Goal: Transaction & Acquisition: Purchase product/service

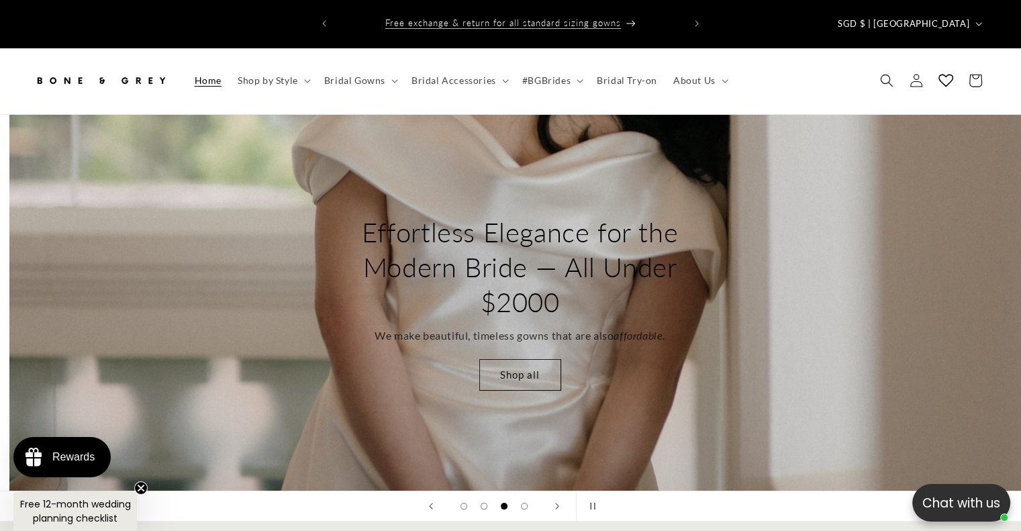
scroll to position [0, 2041]
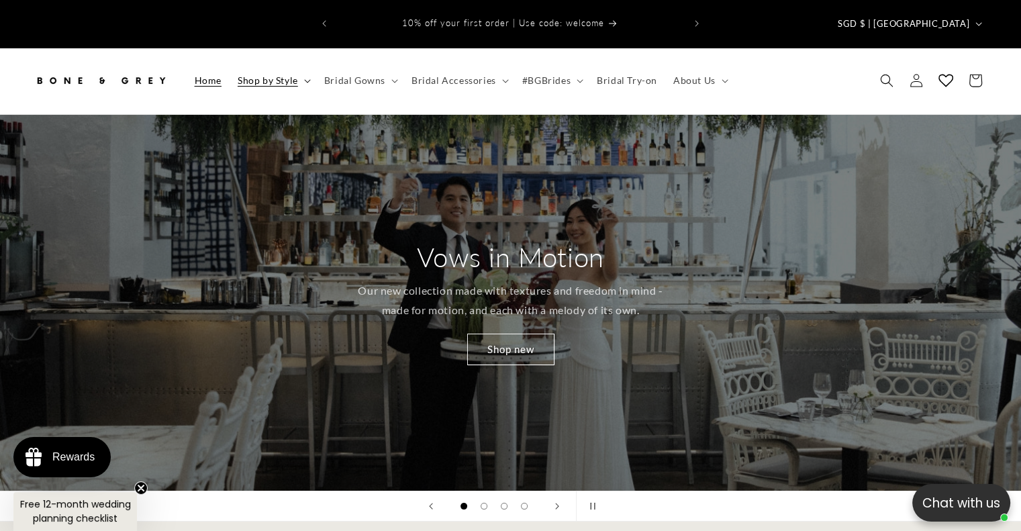
click at [297, 66] on summary "Shop by Style" at bounding box center [273, 80] width 87 height 28
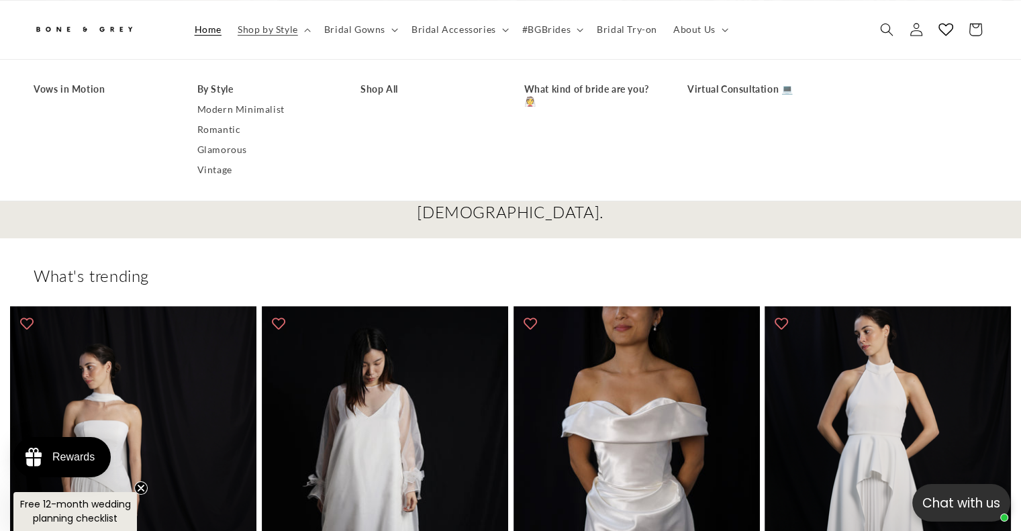
scroll to position [0, 348]
click at [15, 265] on div "What's trending" at bounding box center [510, 275] width 1021 height 21
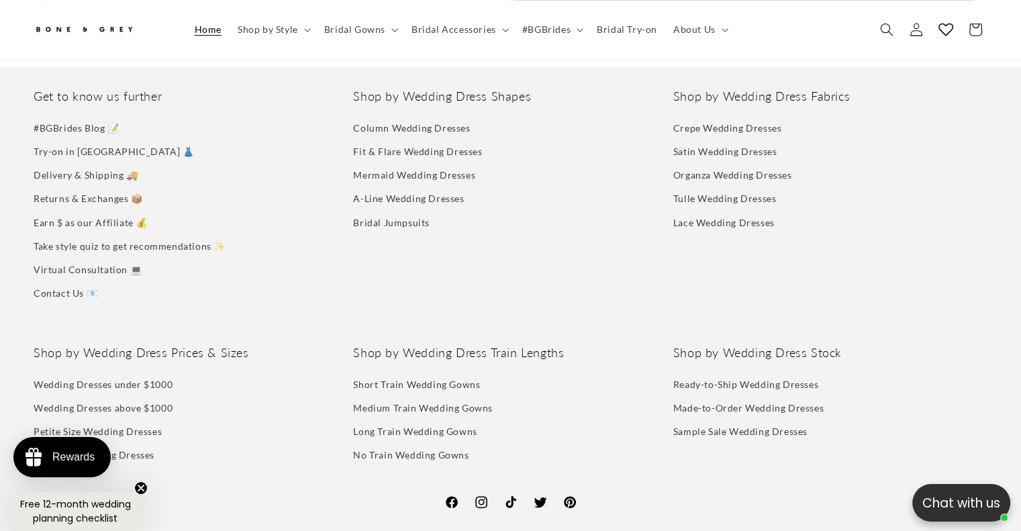
scroll to position [0, 0]
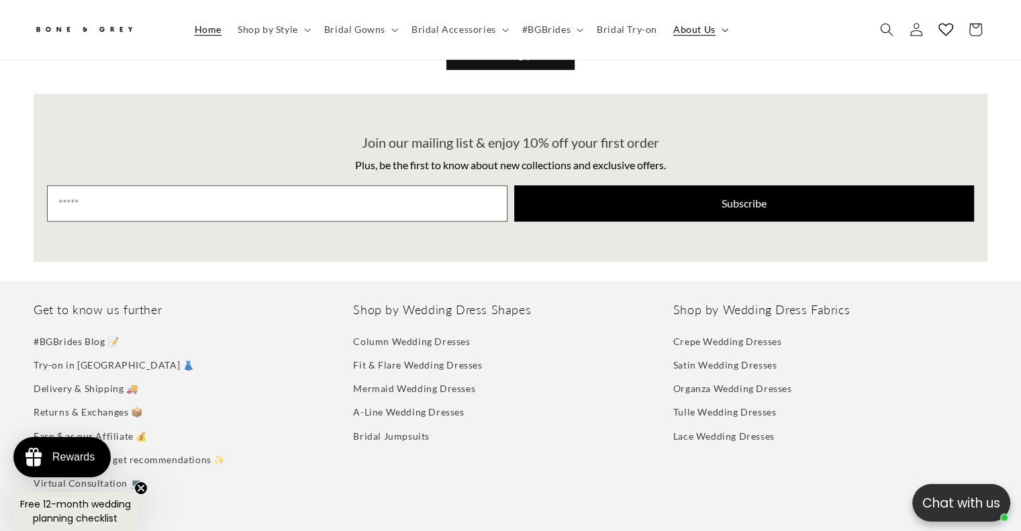
click at [691, 25] on span "About Us" at bounding box center [694, 29] width 42 height 12
click at [599, 377] on li "Mermaid Wedding Dresses" at bounding box center [505, 388] width 304 height 23
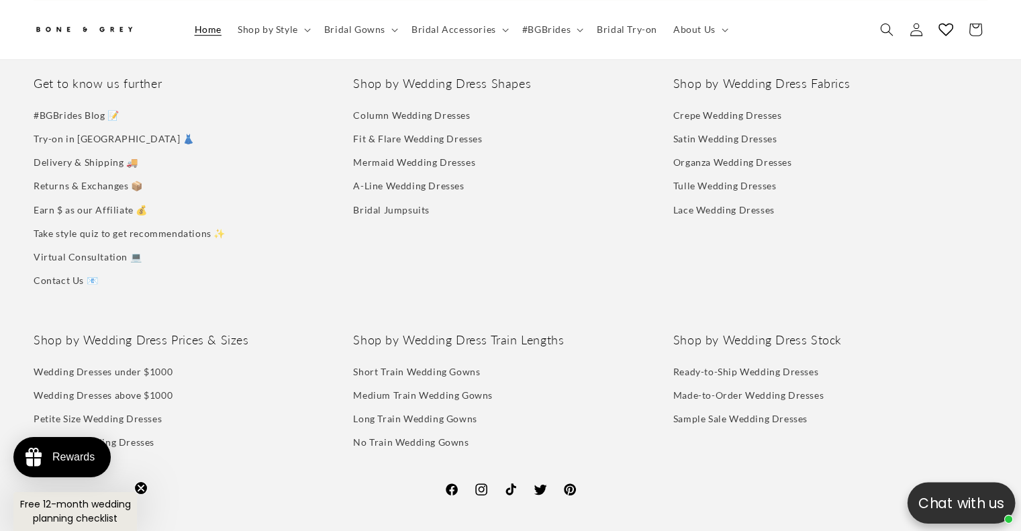
click at [962, 511] on p "Chat with us" at bounding box center [961, 502] width 108 height 21
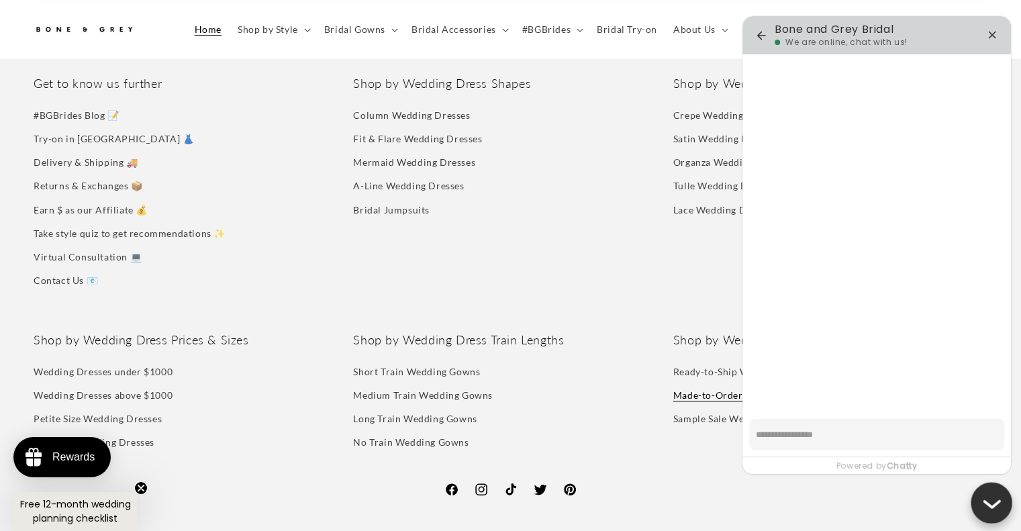
click at [699, 383] on link "Made-to-Order Wedding Dresses" at bounding box center [748, 394] width 150 height 23
type textarea "*"
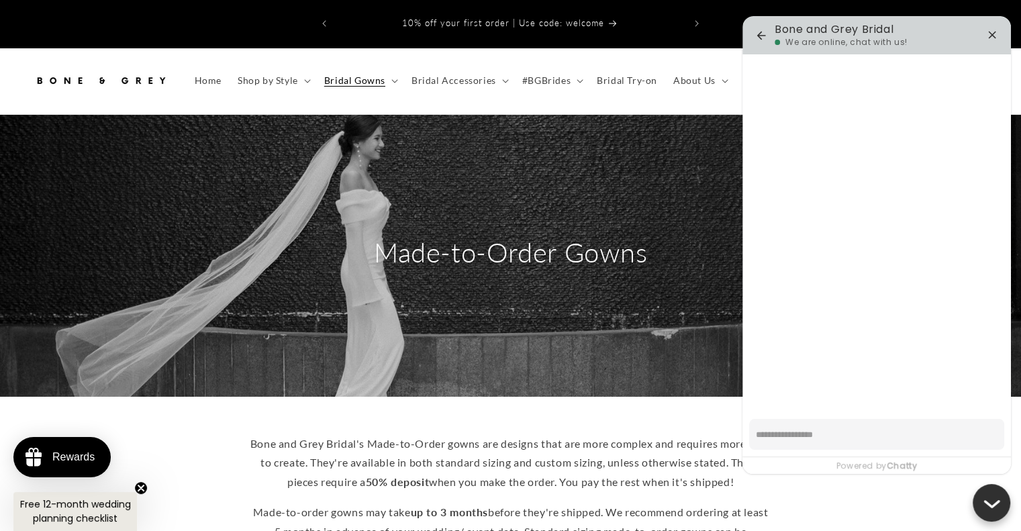
type textarea "*"
click at [147, 66] on img at bounding box center [101, 81] width 134 height 30
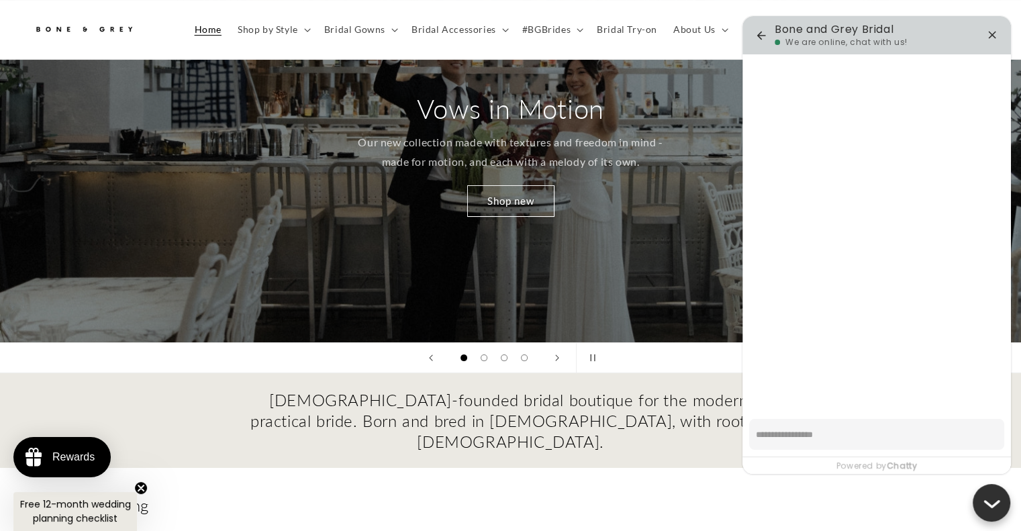
scroll to position [140, 0]
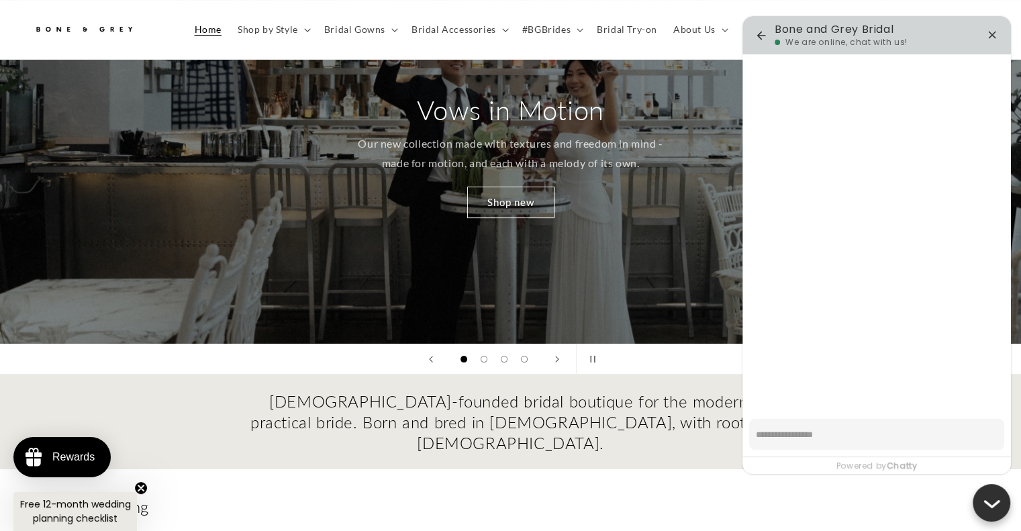
type textarea "*"
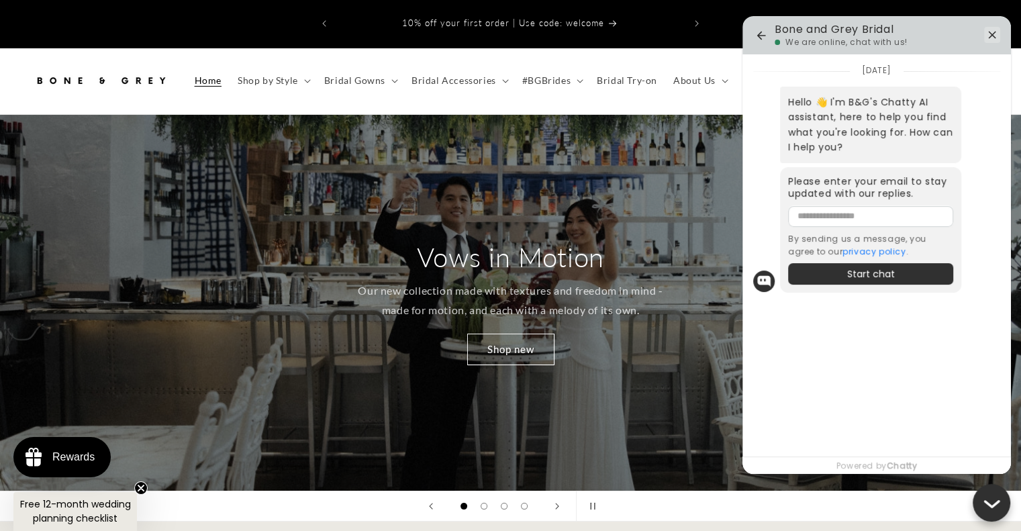
click at [995, 34] on icon "button" at bounding box center [992, 35] width 16 height 16
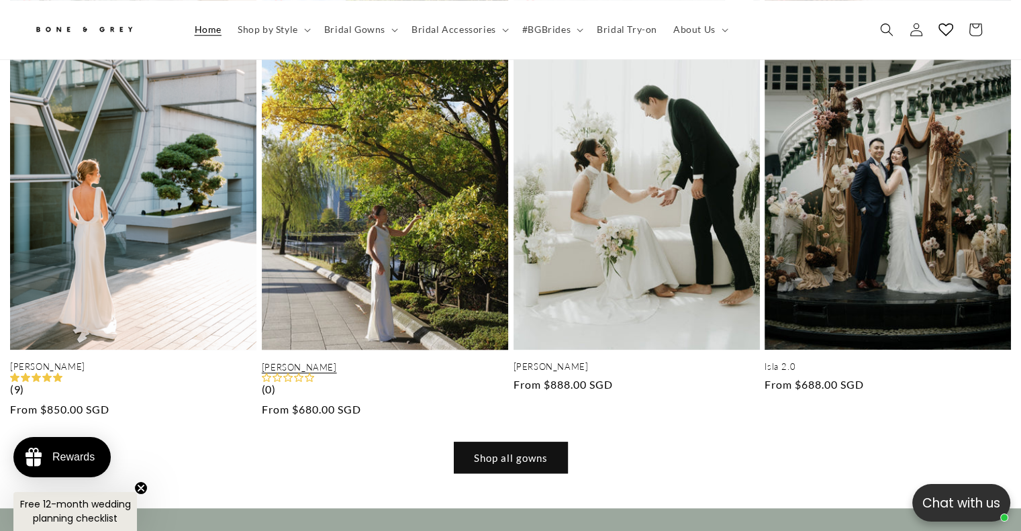
scroll to position [1160, 0]
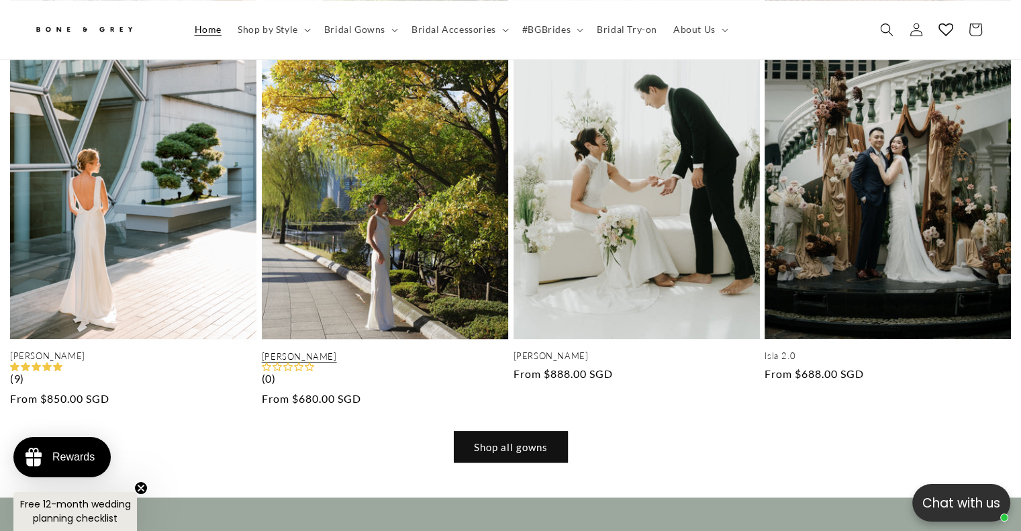
click at [336, 351] on link "Emma" at bounding box center [385, 356] width 246 height 11
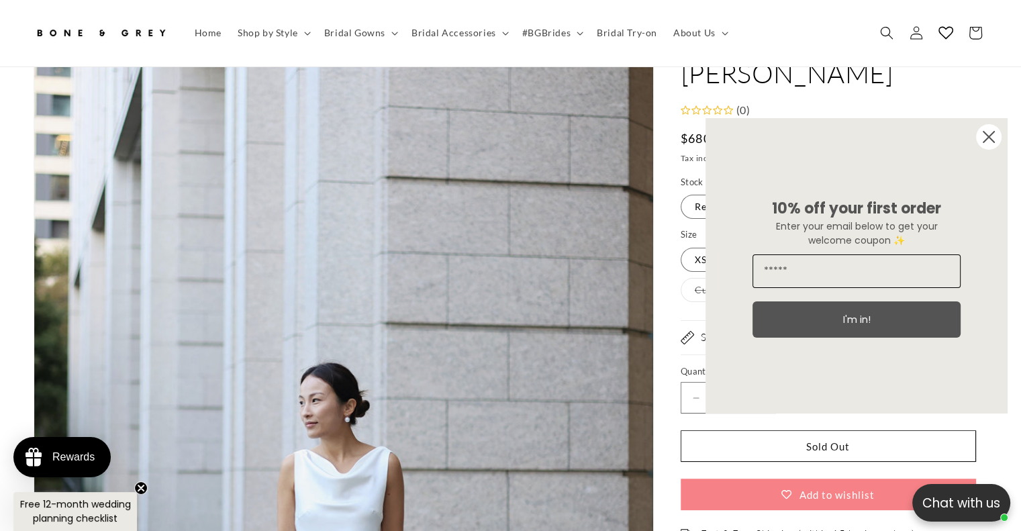
click at [894, 272] on input "Email" at bounding box center [856, 271] width 208 height 34
type input "**********"
click at [840, 312] on button "I'm in!" at bounding box center [856, 319] width 208 height 36
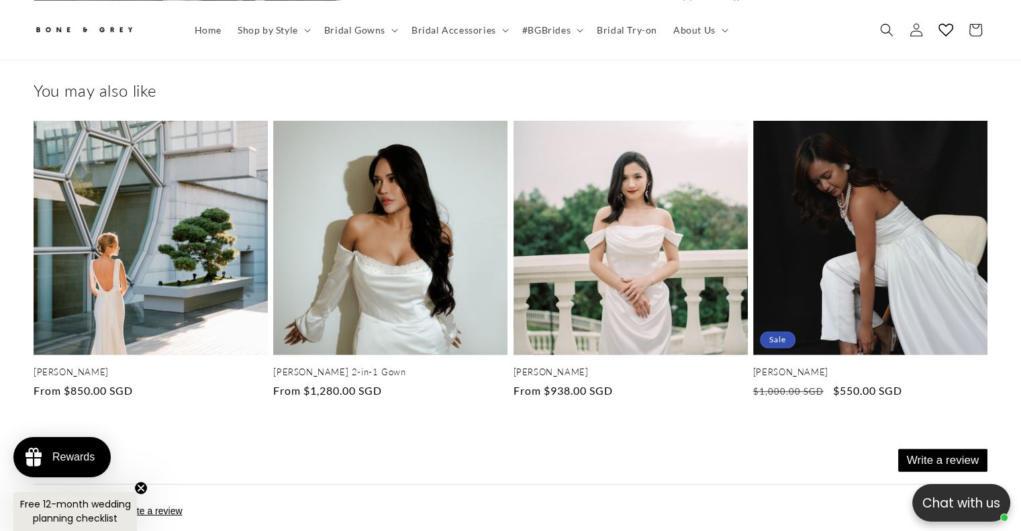
scroll to position [0, 0]
